Goal: Find specific page/section: Find specific page/section

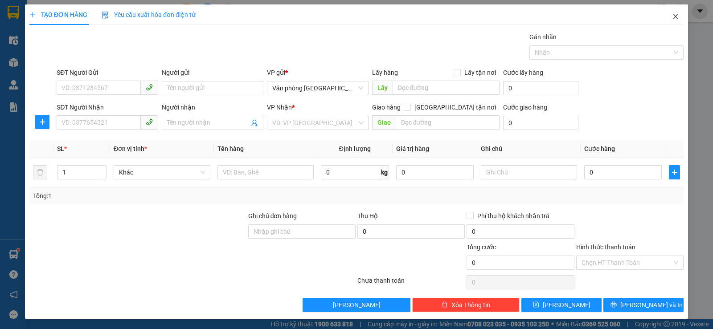
click at [672, 12] on span "Close" at bounding box center [675, 16] width 25 height 25
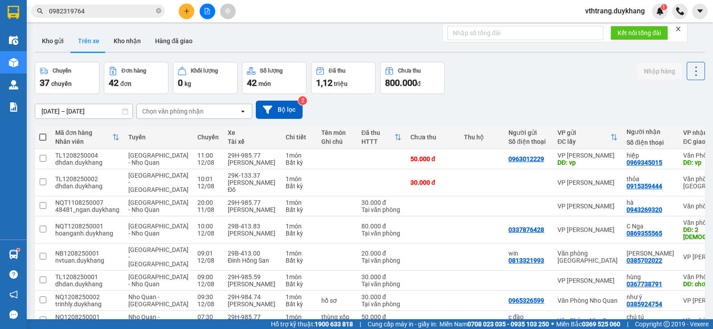
click at [244, 110] on icon "open" at bounding box center [242, 111] width 7 height 7
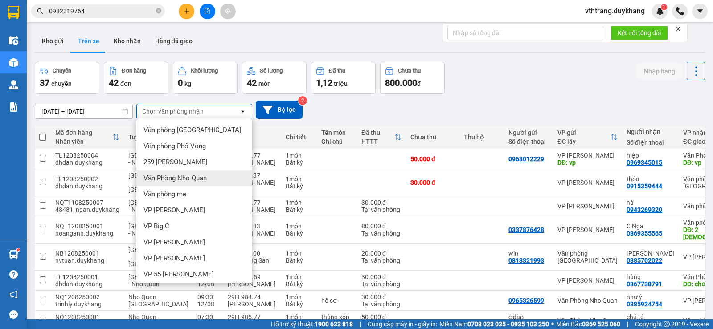
click at [189, 177] on span "Văn Phòng Nho Quan" at bounding box center [174, 178] width 63 height 9
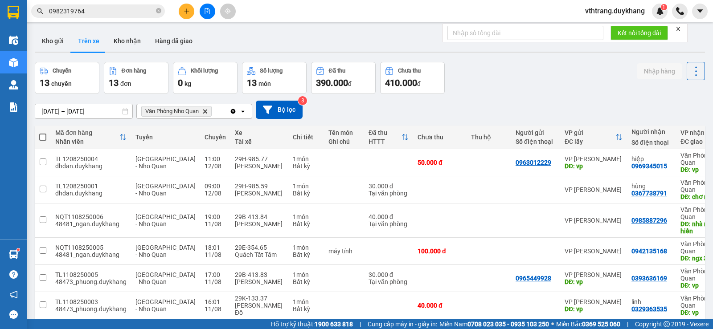
click at [57, 112] on input "[DATE] – [DATE]" at bounding box center [83, 111] width 97 height 14
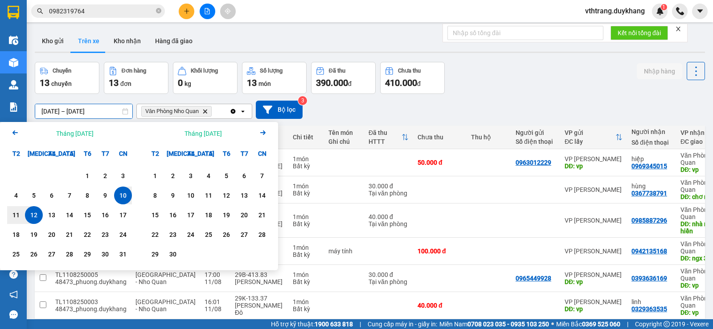
click at [38, 213] on div "12" at bounding box center [34, 215] width 12 height 11
type input "[DATE] – / /"
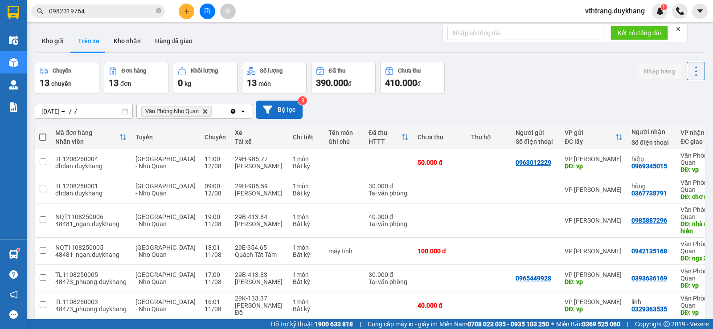
click at [276, 106] on button "Bộ lọc" at bounding box center [279, 110] width 47 height 18
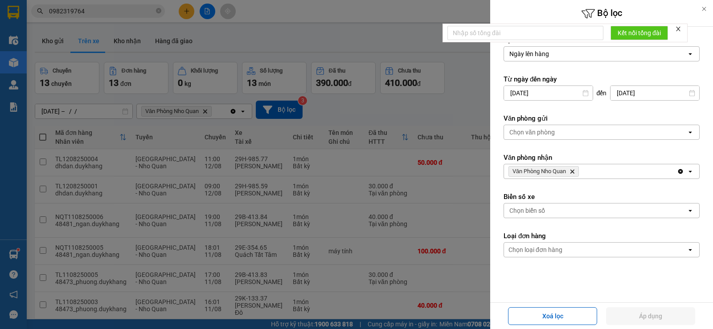
click at [680, 29] on icon "close" at bounding box center [678, 29] width 6 height 6
click at [699, 8] on div at bounding box center [704, 9] width 18 height 18
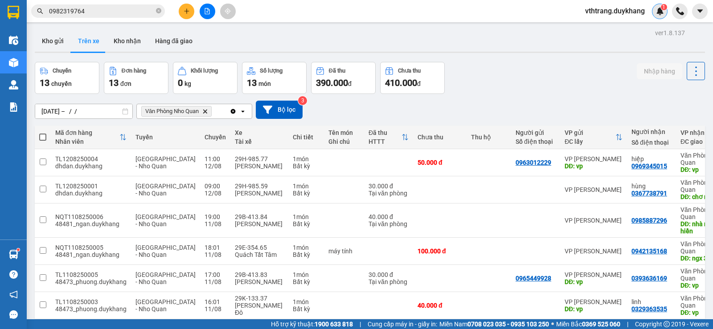
click at [654, 11] on div "1" at bounding box center [660, 12] width 16 height 16
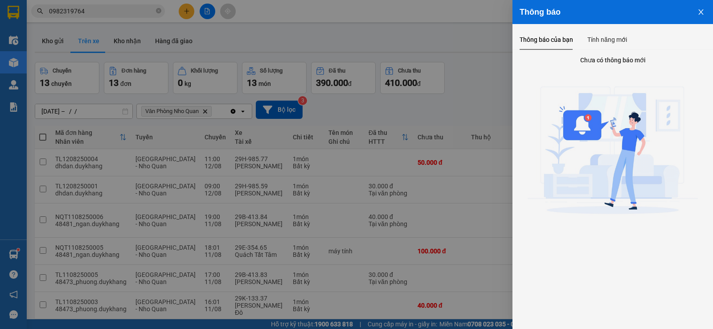
click at [704, 10] on icon "close" at bounding box center [700, 11] width 7 height 7
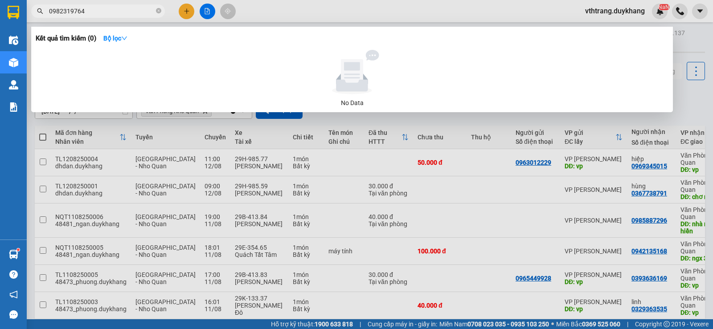
click at [136, 12] on input "0982319764" at bounding box center [101, 11] width 105 height 10
click at [690, 105] on div at bounding box center [356, 164] width 713 height 329
drag, startPoint x: 106, startPoint y: 10, endPoint x: 31, endPoint y: 5, distance: 75.5
click at [35, 7] on span "0982319764" at bounding box center [98, 10] width 134 height 13
